Goal: Task Accomplishment & Management: Complete application form

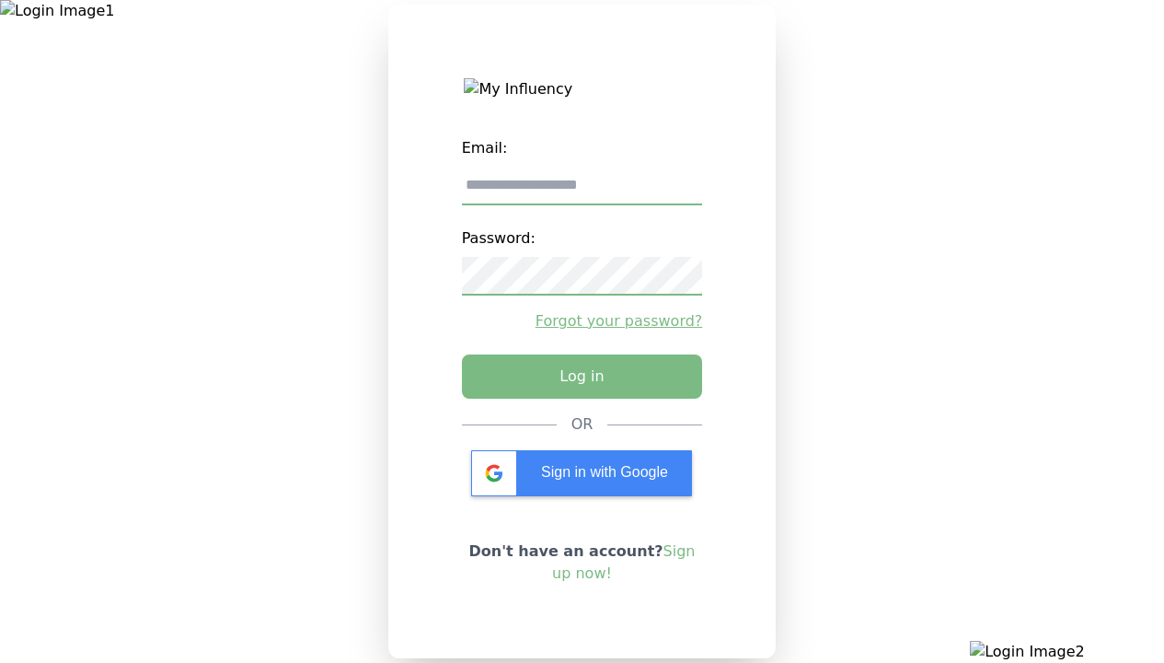
click at [582, 192] on input "email" at bounding box center [582, 186] width 241 height 39
type input "**********"
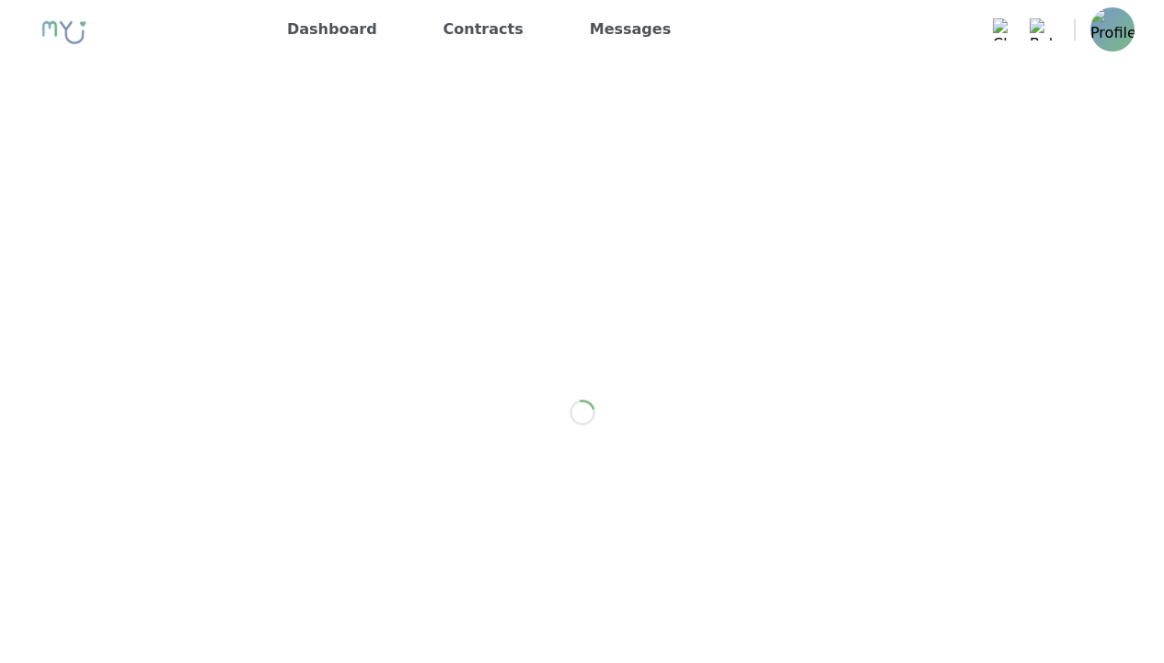
scroll to position [1474, 0]
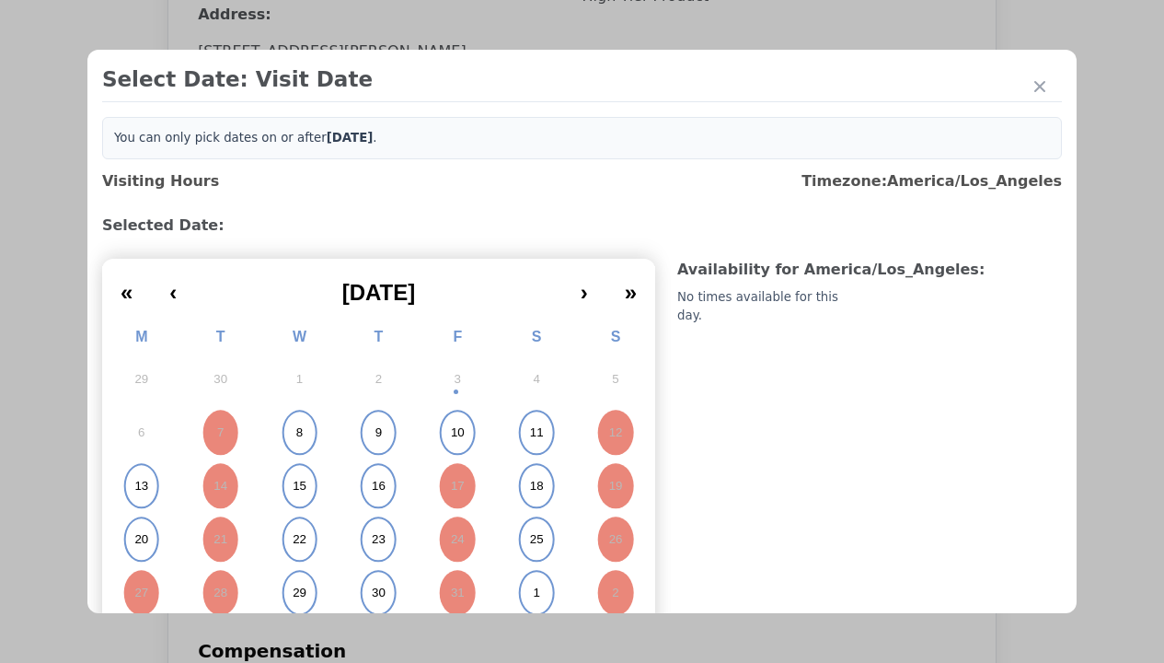
click at [297, 486] on abbr "15" at bounding box center [300, 486] width 14 height 17
click at [459, 307] on div "Please Select Submission Date" at bounding box center [460, 298] width 189 height 18
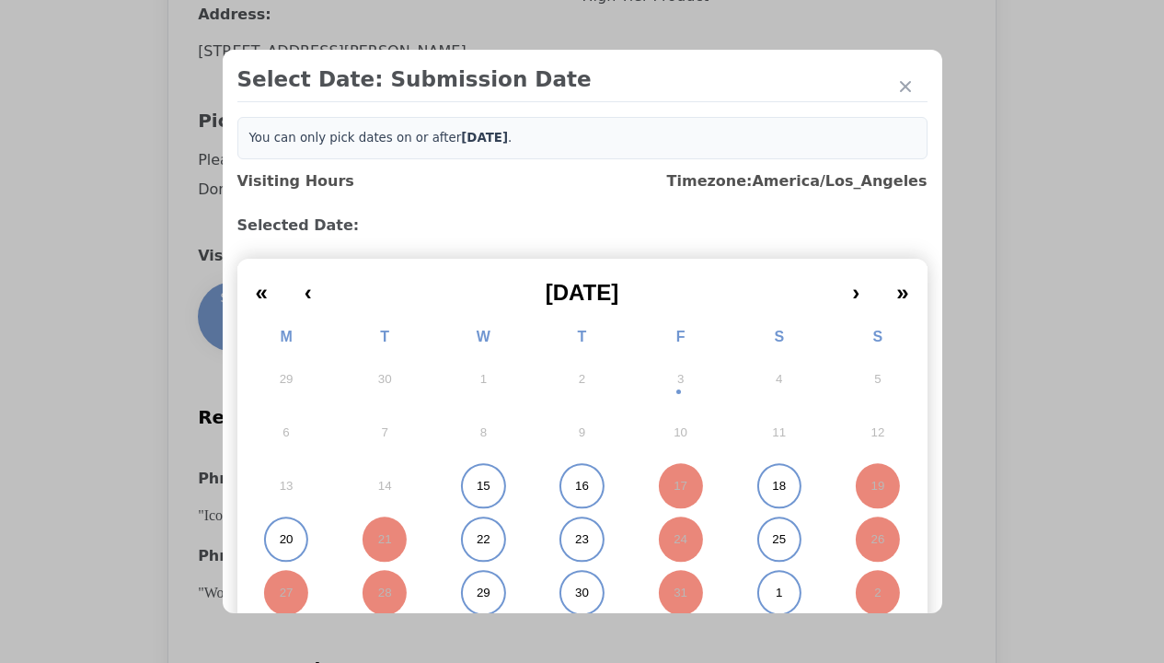
click at [477, 486] on abbr "15" at bounding box center [484, 486] width 14 height 17
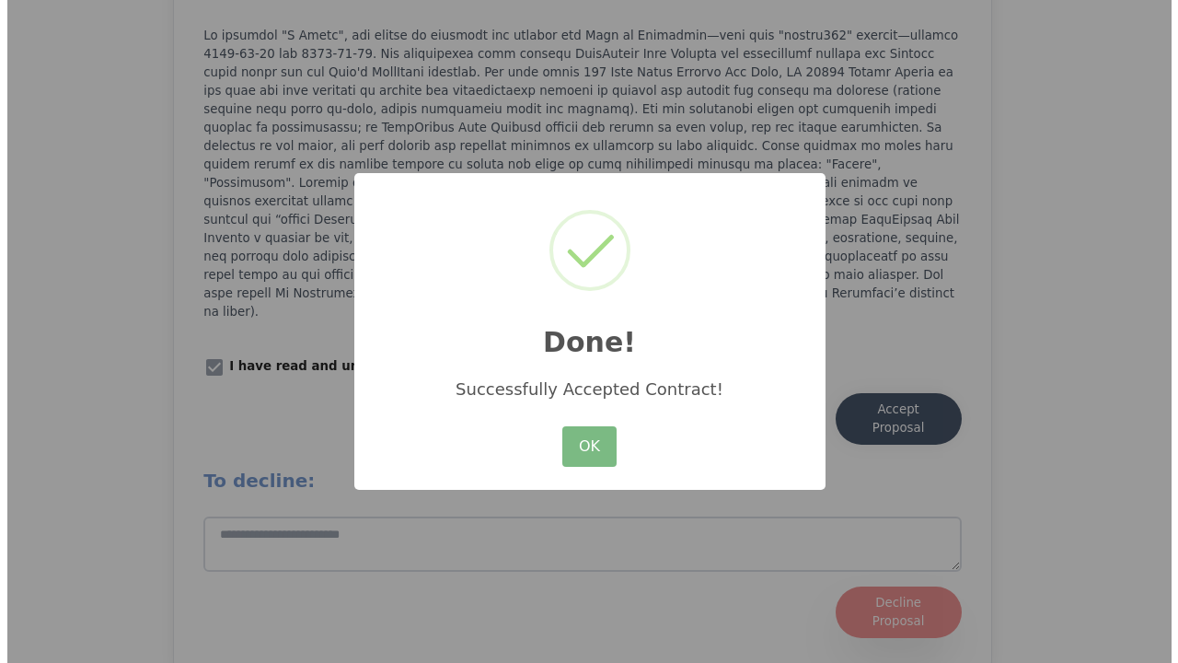
scroll to position [2348, 0]
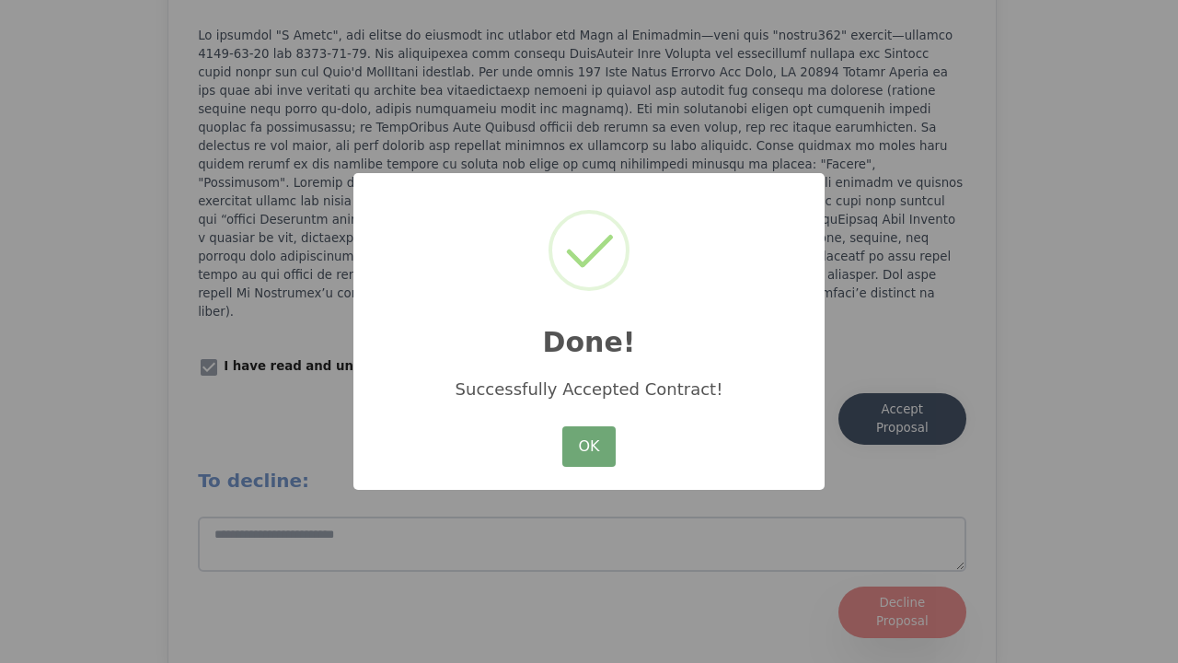
click at [589, 447] on button "OK" at bounding box center [588, 446] width 53 height 40
